Goal: Transaction & Acquisition: Purchase product/service

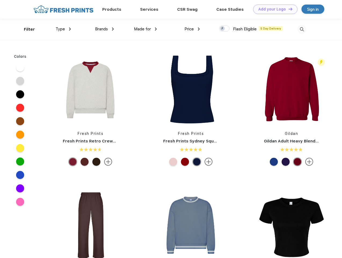
scroll to position [0, 0]
click at [273, 9] on link "Add your Logo Design Tool" at bounding box center [275, 9] width 44 height 9
click at [0, 0] on div "Design Tool" at bounding box center [0, 0] width 0 height 0
click at [288, 9] on link "Add your Logo Design Tool" at bounding box center [275, 9] width 44 height 9
click at [26, 29] on div "Filter" at bounding box center [29, 29] width 11 height 6
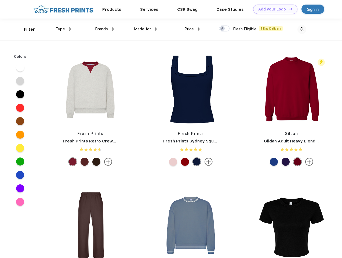
click at [63, 29] on span "Type" at bounding box center [60, 29] width 9 height 5
click at [104, 29] on span "Brands" at bounding box center [101, 29] width 13 height 5
click at [145, 29] on span "Made for" at bounding box center [142, 29] width 17 height 5
click at [192, 29] on span "Price" at bounding box center [188, 29] width 9 height 5
click at [224, 29] on div at bounding box center [224, 28] width 10 height 6
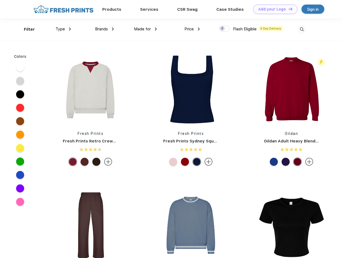
click at [222, 29] on input "checkbox" at bounding box center [220, 26] width 3 height 3
click at [302, 29] on img at bounding box center [301, 29] width 9 height 9
